Goal: Task Accomplishment & Management: Use online tool/utility

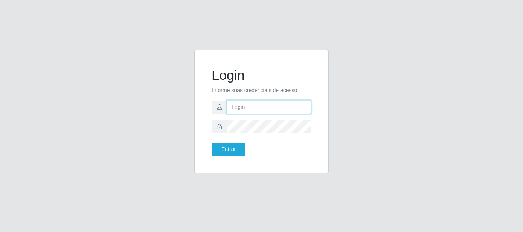
click at [229, 106] on input "text" at bounding box center [269, 107] width 85 height 13
type input "ritaiwof@B5"
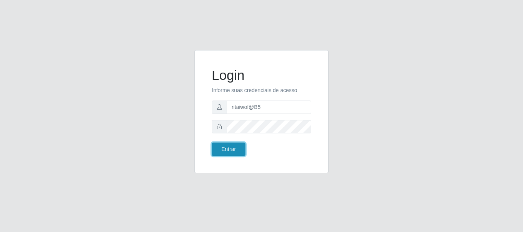
click at [231, 147] on button "Entrar" at bounding box center [229, 149] width 34 height 13
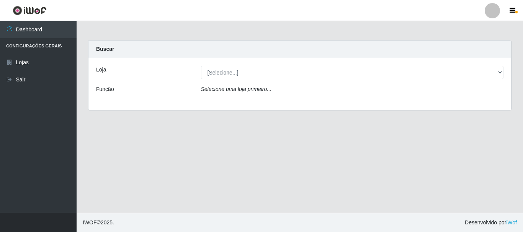
click at [505, 74] on div "[Selecione...] Bemais Supermercados - B5 Anatólia" at bounding box center [352, 72] width 314 height 13
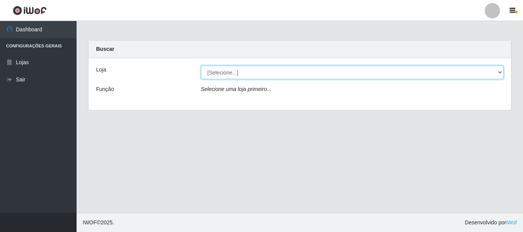
drag, startPoint x: 497, startPoint y: 74, endPoint x: 492, endPoint y: 77, distance: 6.2
click at [497, 74] on select "[Selecione...] Bemais Supermercados - B5 Anatólia" at bounding box center [352, 72] width 303 height 13
select select "405"
click at [201, 66] on select "[Selecione...] Bemais Supermercados - B5 Anatólia" at bounding box center [352, 72] width 303 height 13
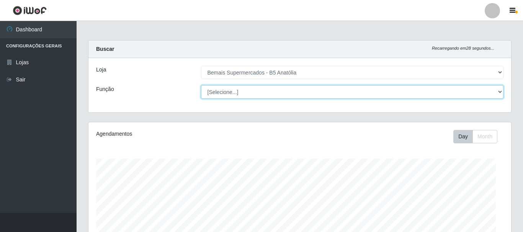
click at [497, 93] on select "[Selecione...] ASG ASG + ASG ++ Auxiliar de Estacionamento Auxiliar de Estacion…" at bounding box center [352, 91] width 303 height 13
click at [200, 85] on select "[Selecione...] ASG ASG + ASG ++ Auxiliar de Estacionamento Auxiliar de Estacion…" at bounding box center [350, 91] width 301 height 13
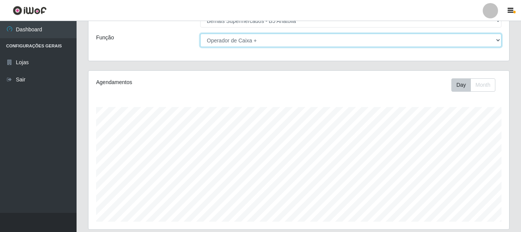
scroll to position [140, 0]
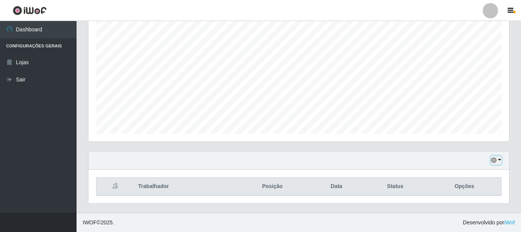
click at [498, 162] on button "button" at bounding box center [496, 160] width 11 height 9
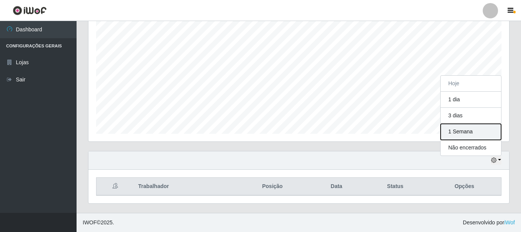
click at [456, 131] on button "1 Semana" at bounding box center [471, 132] width 61 height 16
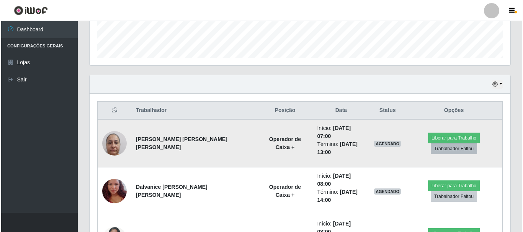
scroll to position [216, 0]
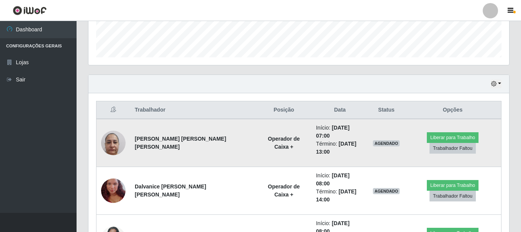
click at [117, 141] on img at bounding box center [113, 143] width 25 height 33
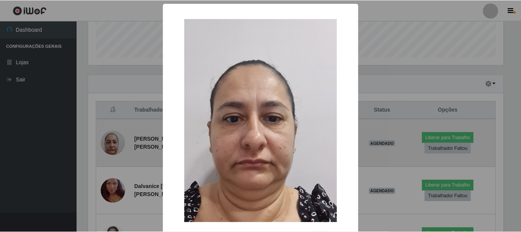
scroll to position [159, 417]
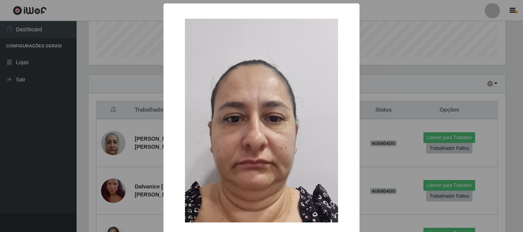
click at [388, 92] on div "× OK Cancel" at bounding box center [261, 116] width 523 height 232
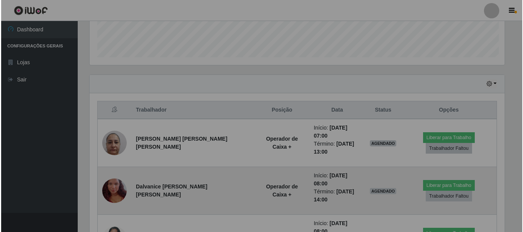
scroll to position [159, 421]
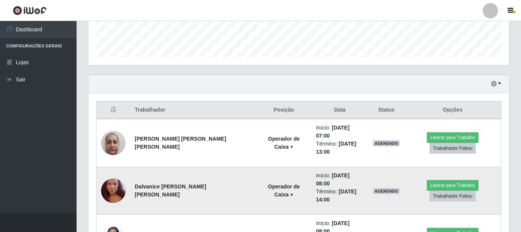
click at [114, 176] on img at bounding box center [113, 191] width 25 height 44
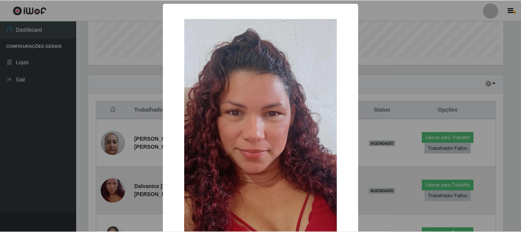
scroll to position [159, 417]
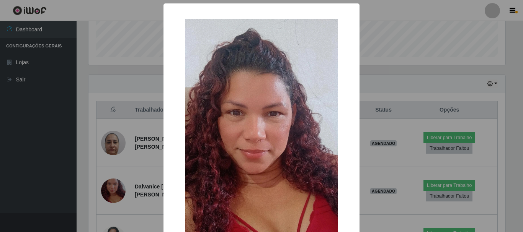
click at [398, 108] on div "× OK Cancel" at bounding box center [261, 116] width 523 height 232
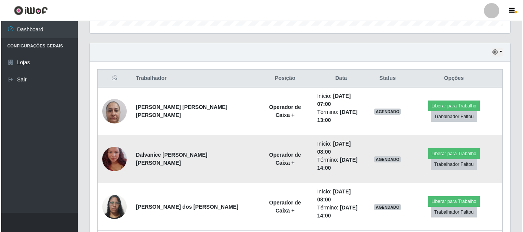
scroll to position [293, 0]
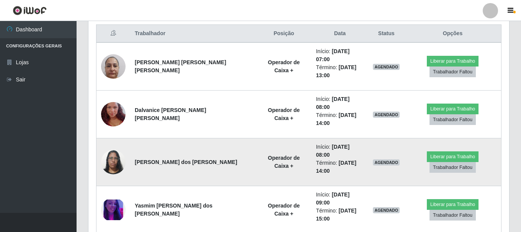
click at [119, 146] on img at bounding box center [113, 162] width 25 height 33
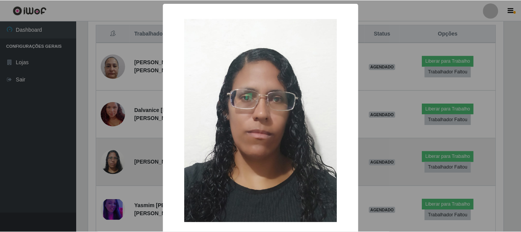
scroll to position [159, 417]
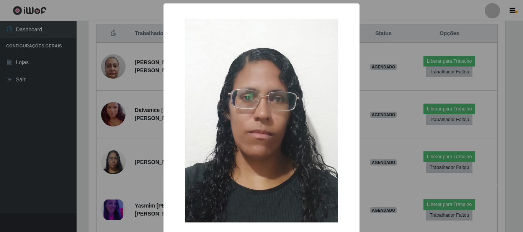
drag, startPoint x: 380, startPoint y: 90, endPoint x: 334, endPoint y: 109, distance: 50.6
click at [380, 90] on div "× OK Cancel" at bounding box center [261, 116] width 523 height 232
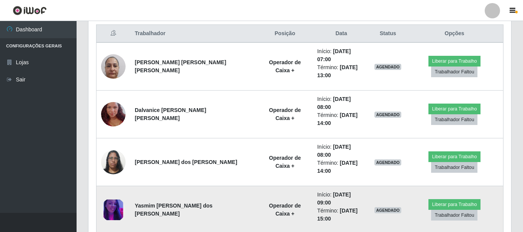
scroll to position [159, 421]
click at [121, 200] on img at bounding box center [113, 210] width 25 height 21
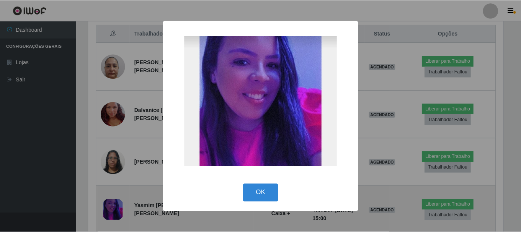
scroll to position [159, 417]
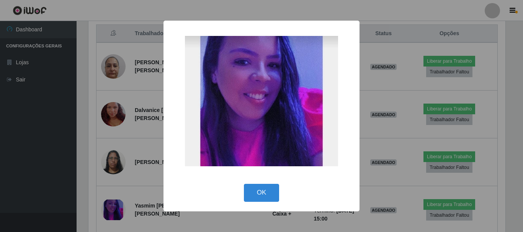
drag, startPoint x: 402, startPoint y: 108, endPoint x: 375, endPoint y: 130, distance: 34.9
click at [401, 109] on div "× OK Cancel" at bounding box center [261, 116] width 523 height 232
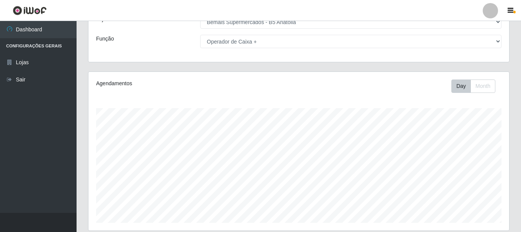
scroll to position [0, 0]
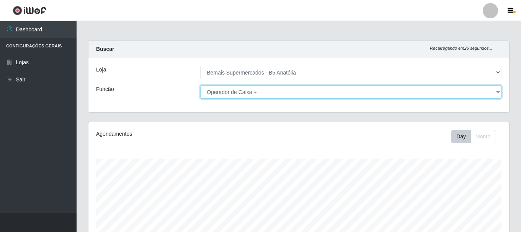
drag, startPoint x: 495, startPoint y: 92, endPoint x: 487, endPoint y: 95, distance: 7.9
click at [495, 92] on select "[Selecione...] ASG ASG + ASG ++ Auxiliar de Estacionamento Auxiliar de Estacion…" at bounding box center [350, 91] width 301 height 13
select select "82"
click at [200, 85] on select "[Selecione...] ASG ASG + ASG ++ Auxiliar de Estacionamento Auxiliar de Estacion…" at bounding box center [350, 91] width 301 height 13
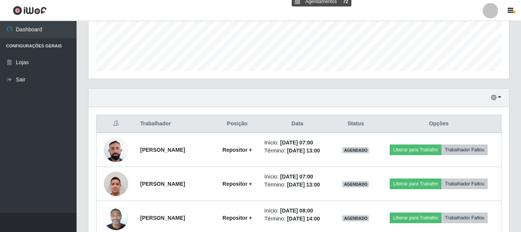
scroll to position [191, 0]
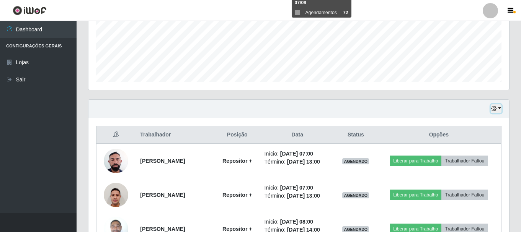
click at [495, 108] on icon "button" at bounding box center [493, 108] width 5 height 5
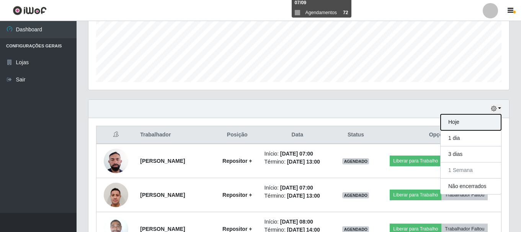
click at [463, 124] on button "Hoje" at bounding box center [471, 123] width 61 height 16
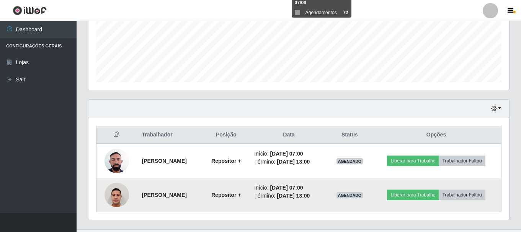
click at [118, 199] on img at bounding box center [117, 195] width 25 height 33
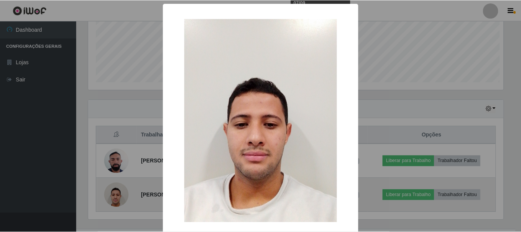
scroll to position [159, 417]
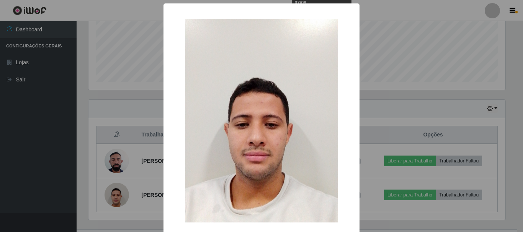
click at [377, 118] on div "× OK Cancel" at bounding box center [261, 116] width 523 height 232
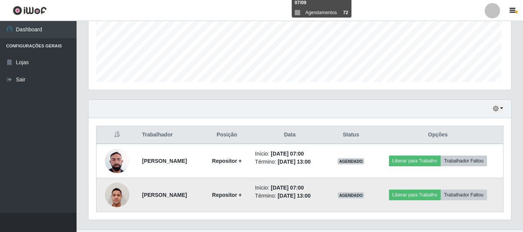
scroll to position [159, 421]
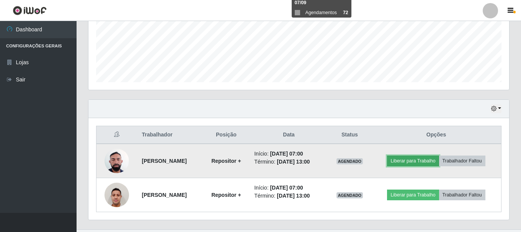
click at [403, 160] on button "Liberar para Trabalho" at bounding box center [413, 161] width 52 height 11
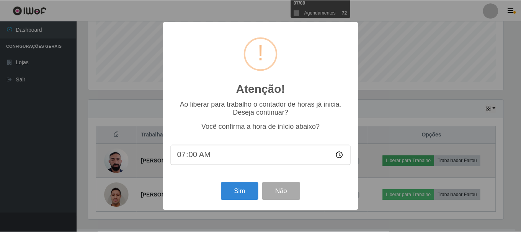
scroll to position [159, 417]
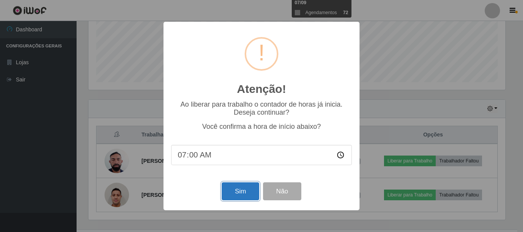
click at [245, 191] on button "Sim" at bounding box center [240, 192] width 37 height 18
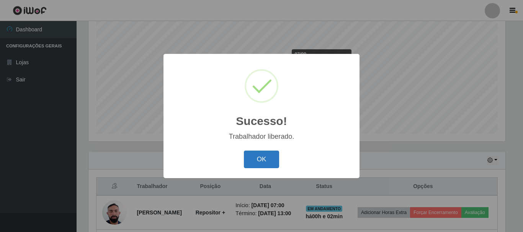
click at [260, 159] on button "OK" at bounding box center [262, 160] width 36 height 18
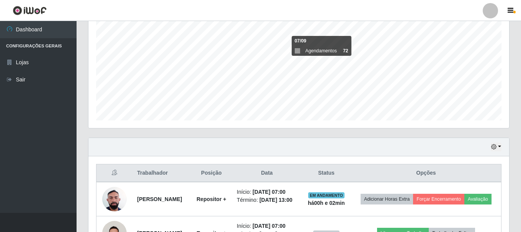
scroll to position [208, 0]
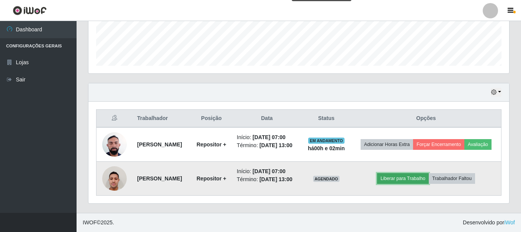
click at [399, 181] on button "Liberar para Trabalho" at bounding box center [403, 178] width 52 height 11
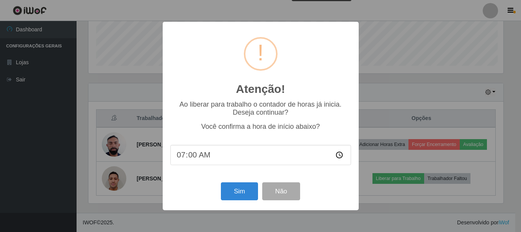
scroll to position [159, 417]
click at [241, 195] on button "Sim" at bounding box center [240, 192] width 37 height 18
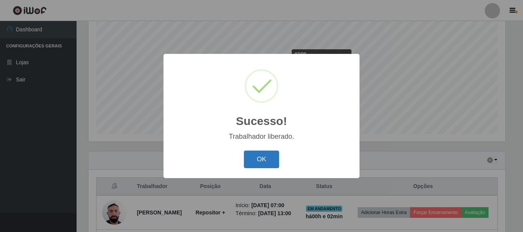
click at [264, 163] on button "OK" at bounding box center [262, 160] width 36 height 18
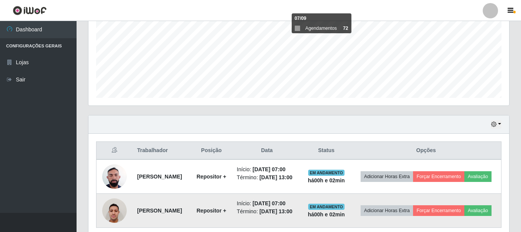
scroll to position [208, 0]
